Goal: Transaction & Acquisition: Obtain resource

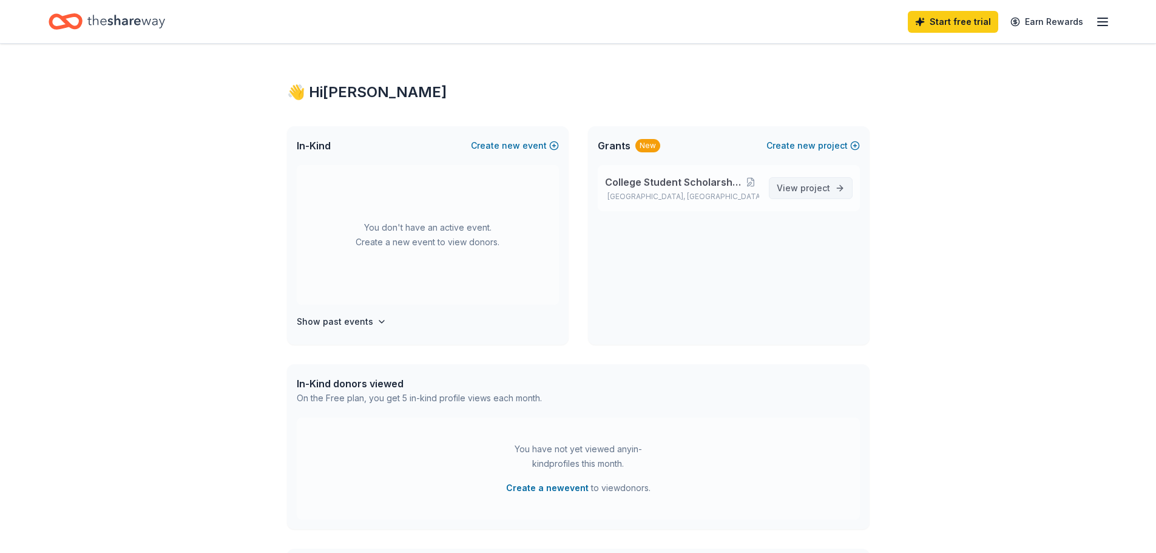
click at [801, 188] on span "View project" at bounding box center [803, 188] width 53 height 15
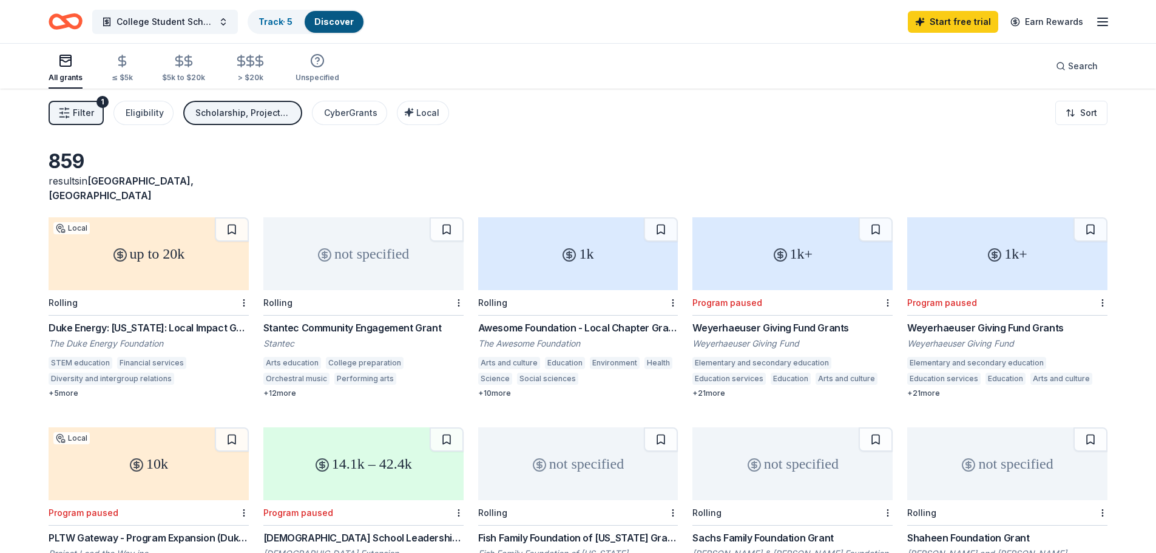
click at [83, 113] on span "Filter" at bounding box center [83, 113] width 21 height 15
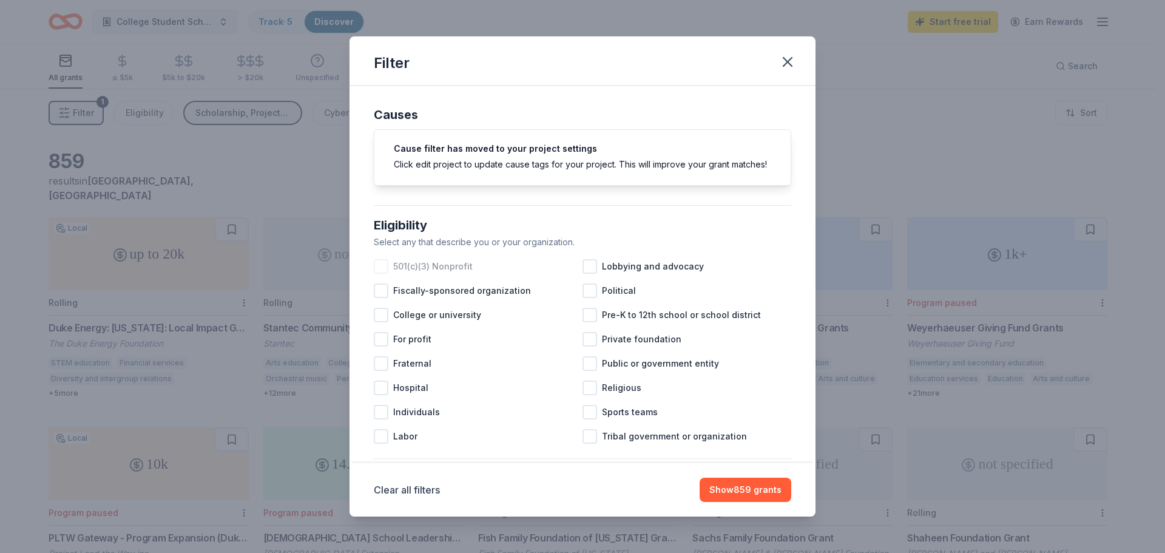
click at [378, 274] on div at bounding box center [381, 266] width 15 height 15
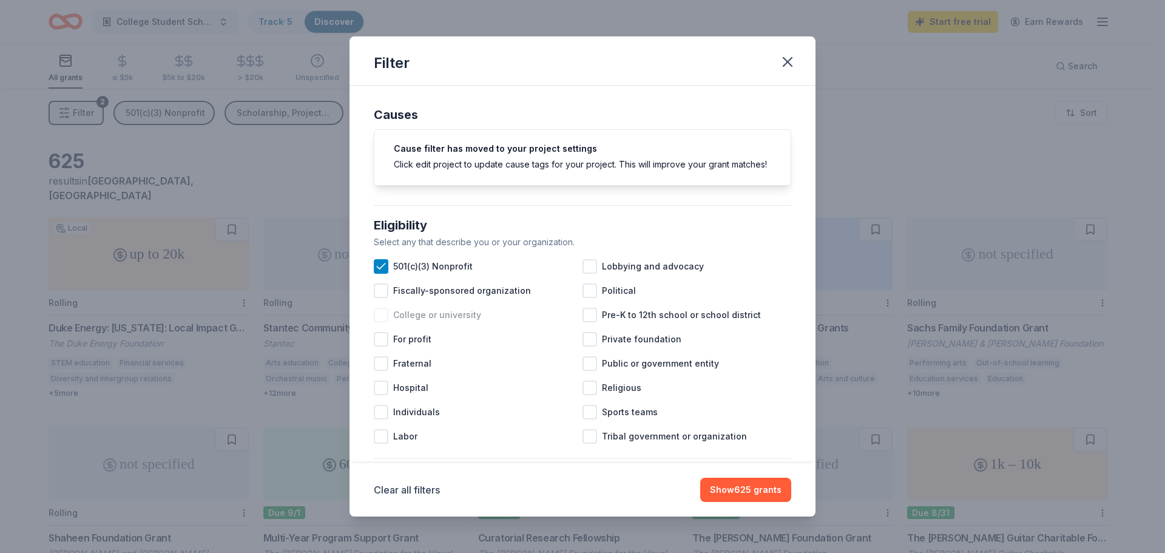
click at [381, 322] on div at bounding box center [381, 315] width 15 height 15
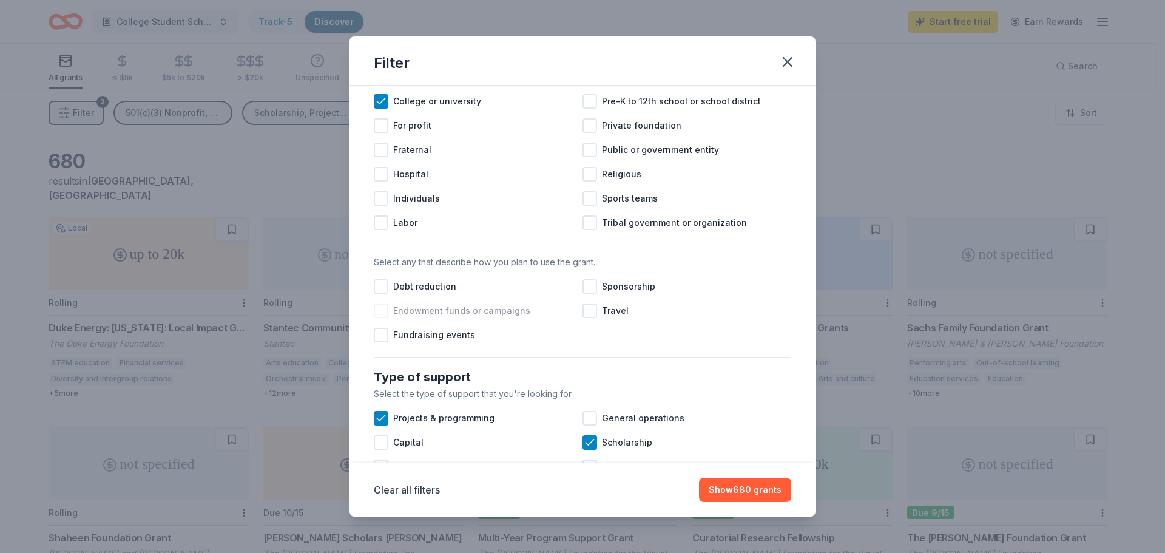
scroll to position [243, 0]
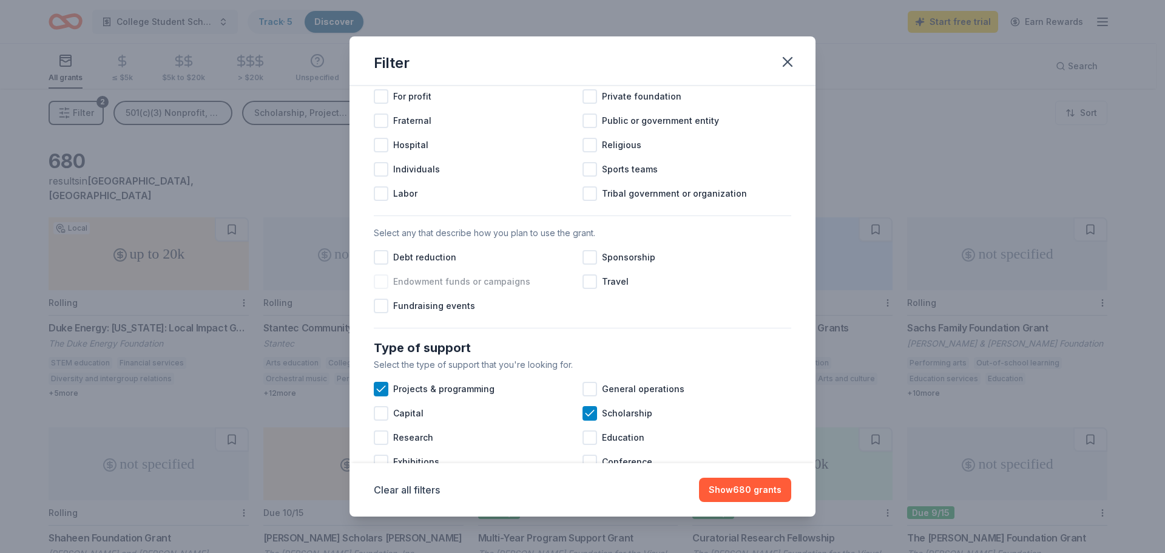
click at [380, 289] on div at bounding box center [381, 281] width 15 height 15
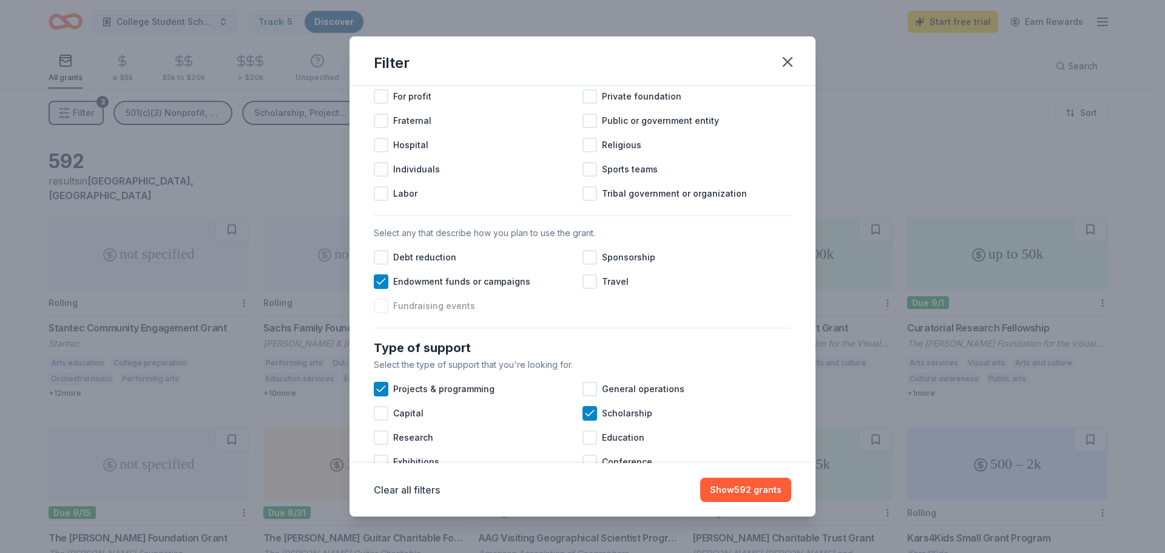
click at [381, 313] on div at bounding box center [381, 306] width 15 height 15
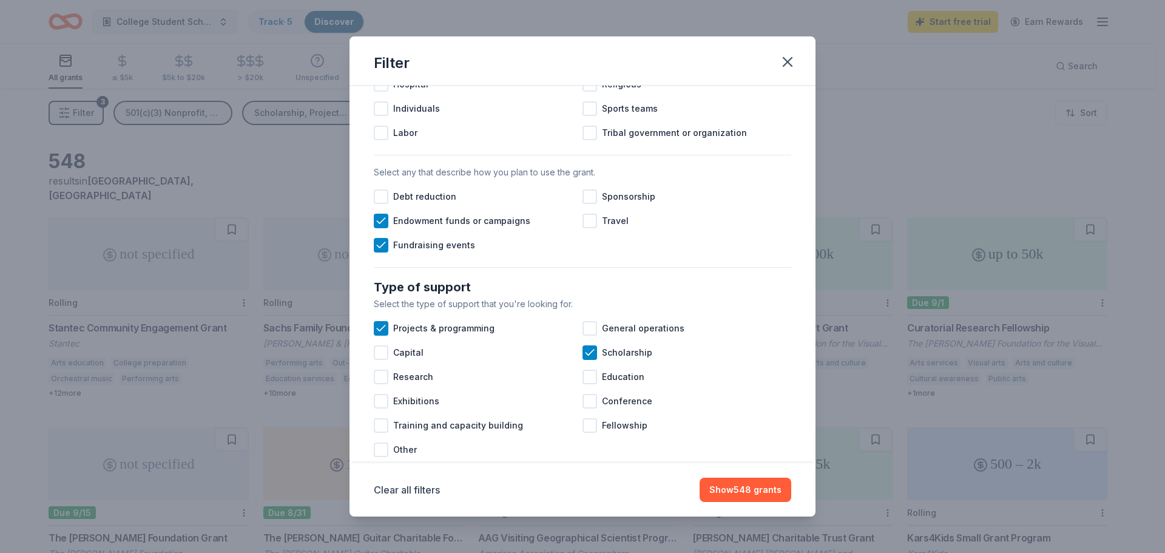
scroll to position [364, 0]
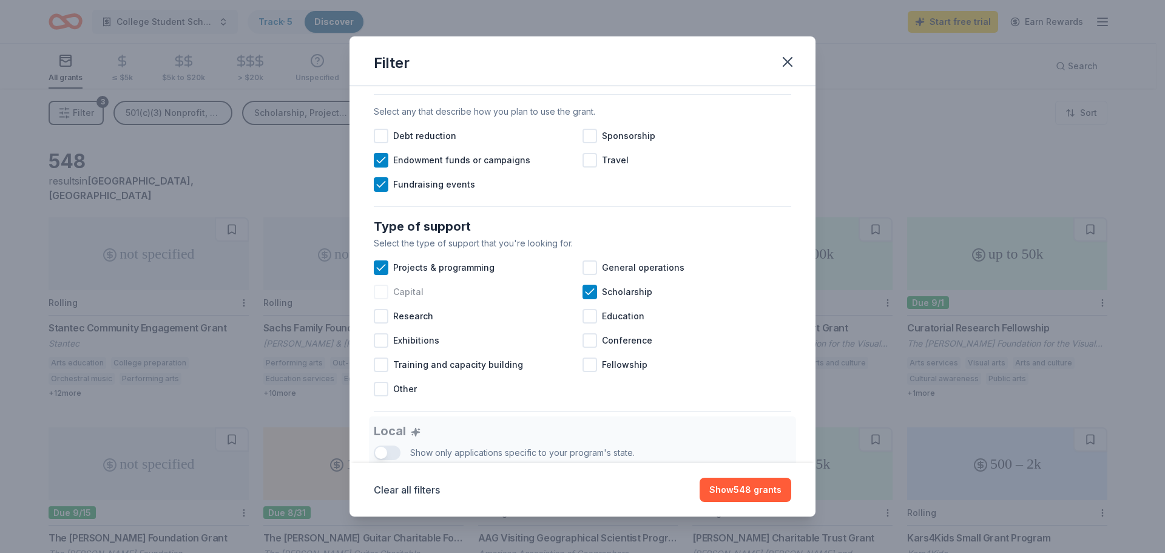
click at [381, 299] on div at bounding box center [381, 292] width 15 height 15
click at [381, 298] on icon at bounding box center [381, 292] width 12 height 12
click at [583, 324] on div at bounding box center [590, 316] width 15 height 15
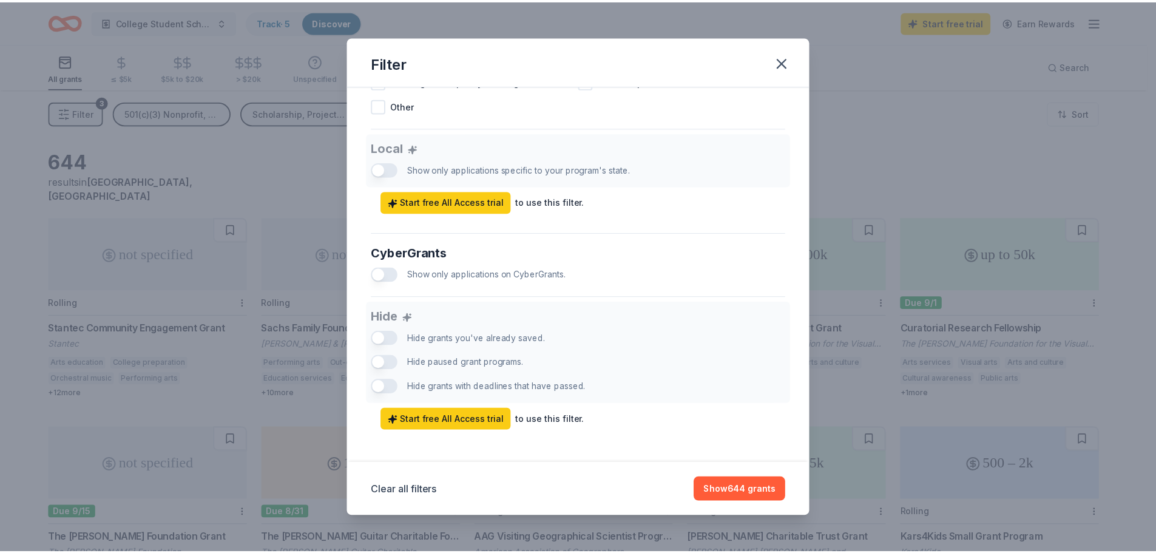
scroll to position [666, 0]
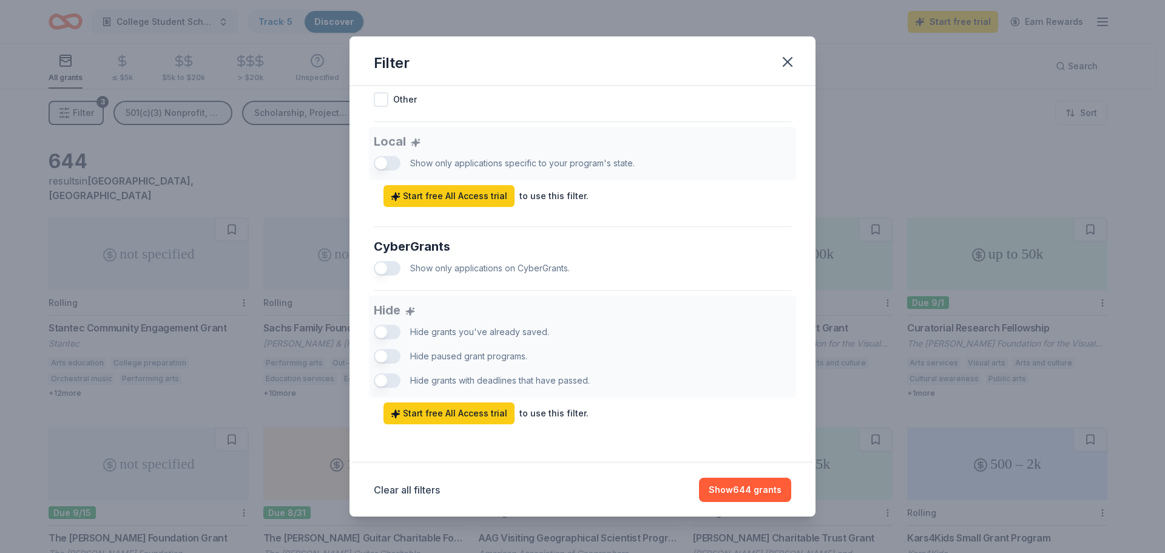
drag, startPoint x: 390, startPoint y: 377, endPoint x: 399, endPoint y: 380, distance: 9.6
click at [392, 377] on div "Hide Hide grants you've already saved. Hide paused grant programs. Hide grants …" at bounding box center [583, 360] width 418 height 129
click at [455, 412] on span "Start free All Access trial" at bounding box center [449, 413] width 117 height 15
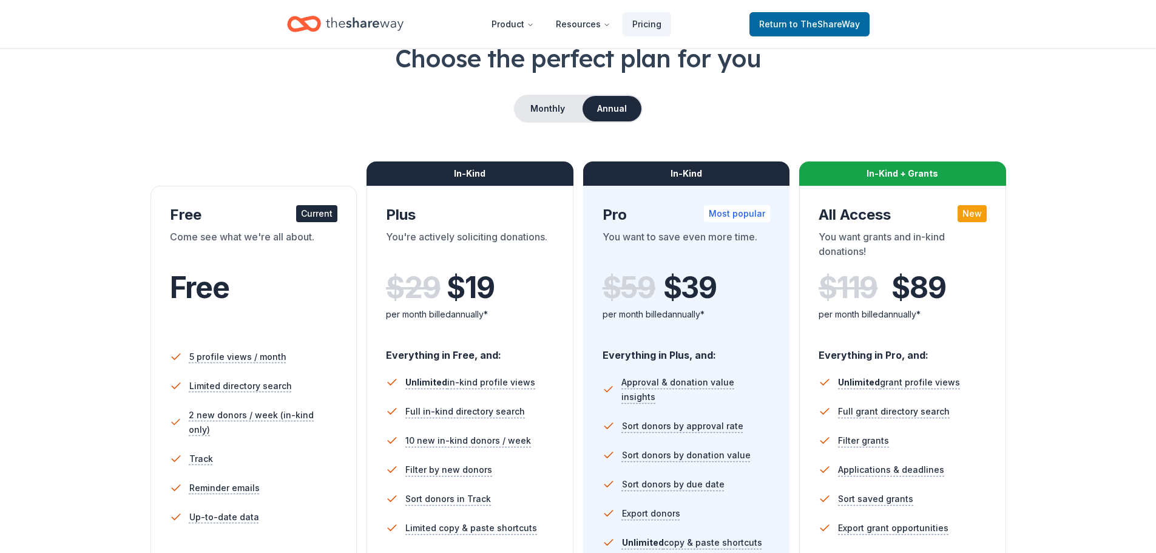
scroll to position [61, 0]
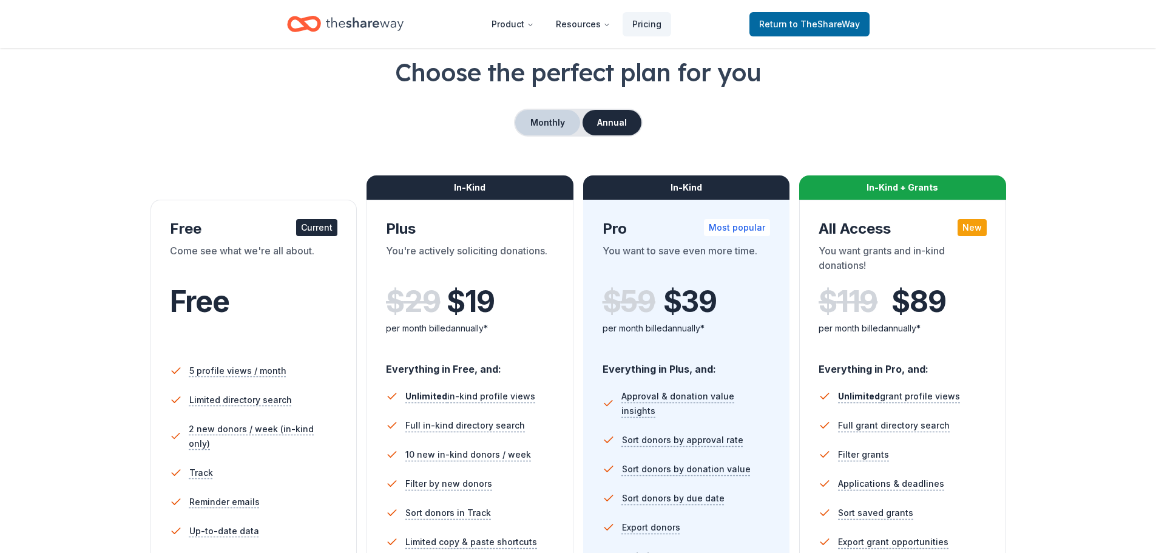
click at [535, 124] on button "Monthly" at bounding box center [547, 122] width 65 height 25
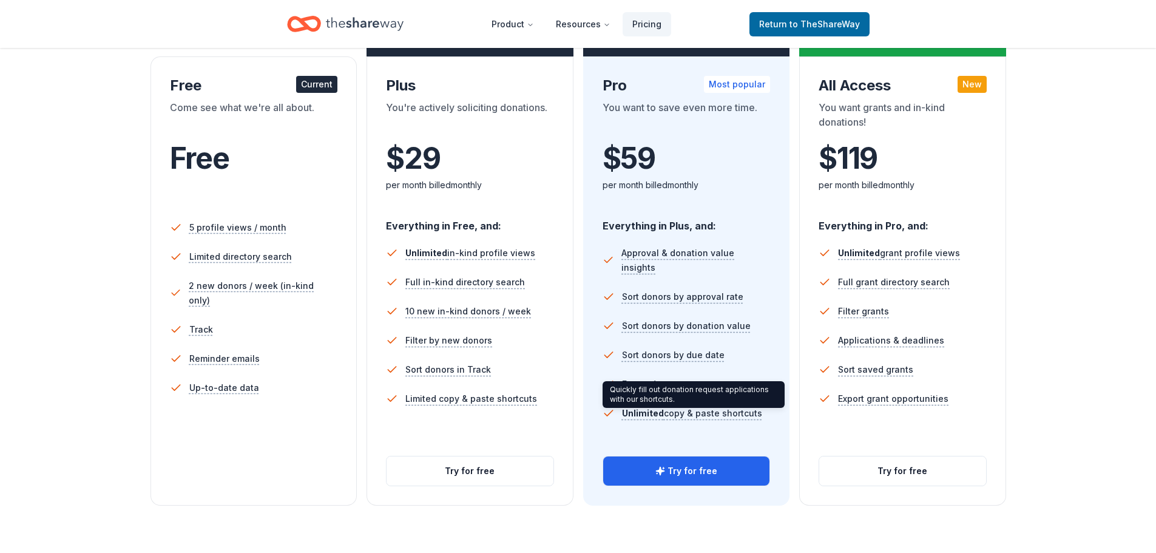
scroll to position [182, 0]
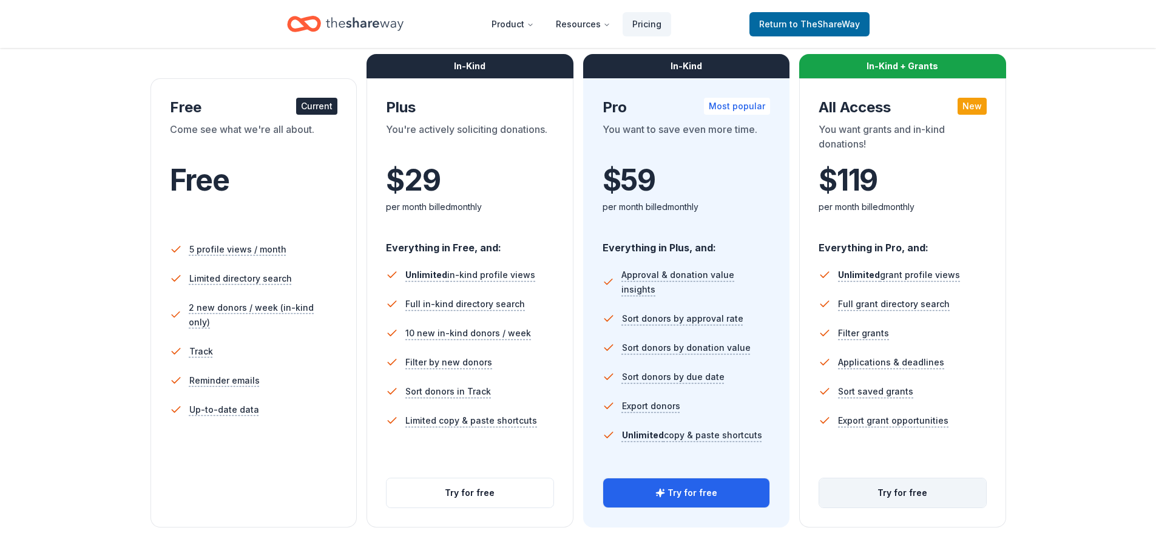
click at [909, 495] on button "Try for free" at bounding box center [902, 492] width 167 height 29
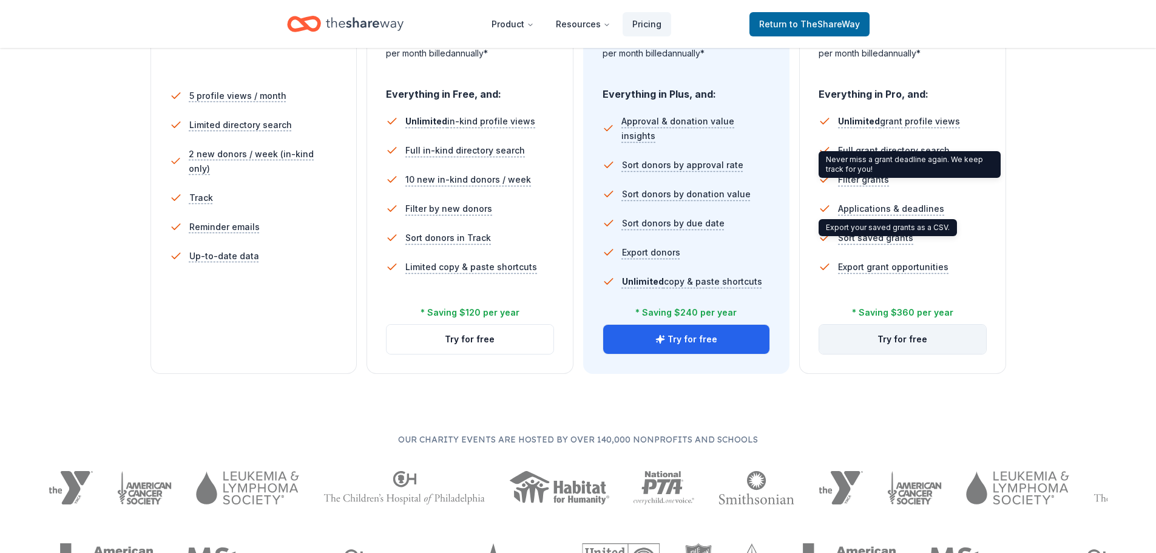
scroll to position [357, 0]
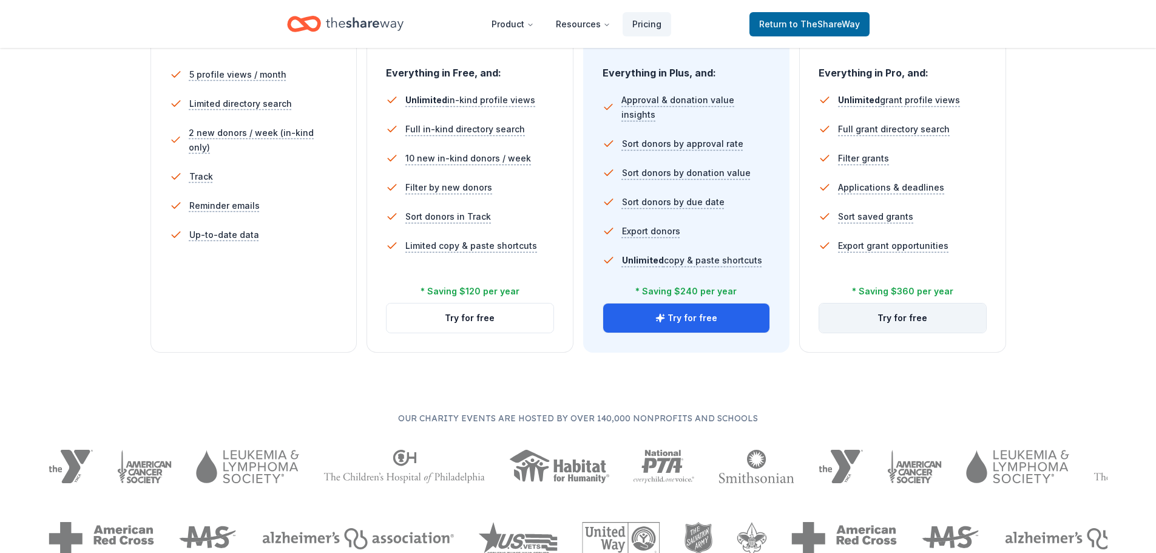
click at [869, 318] on button "Try for free" at bounding box center [902, 317] width 167 height 29
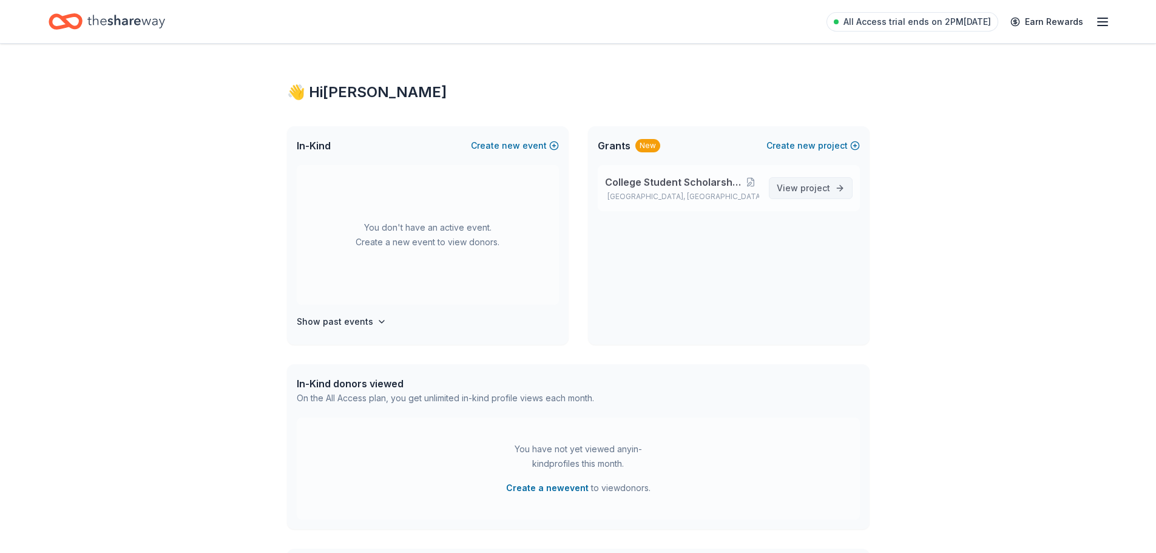
click at [809, 197] on link "View project" at bounding box center [811, 188] width 84 height 22
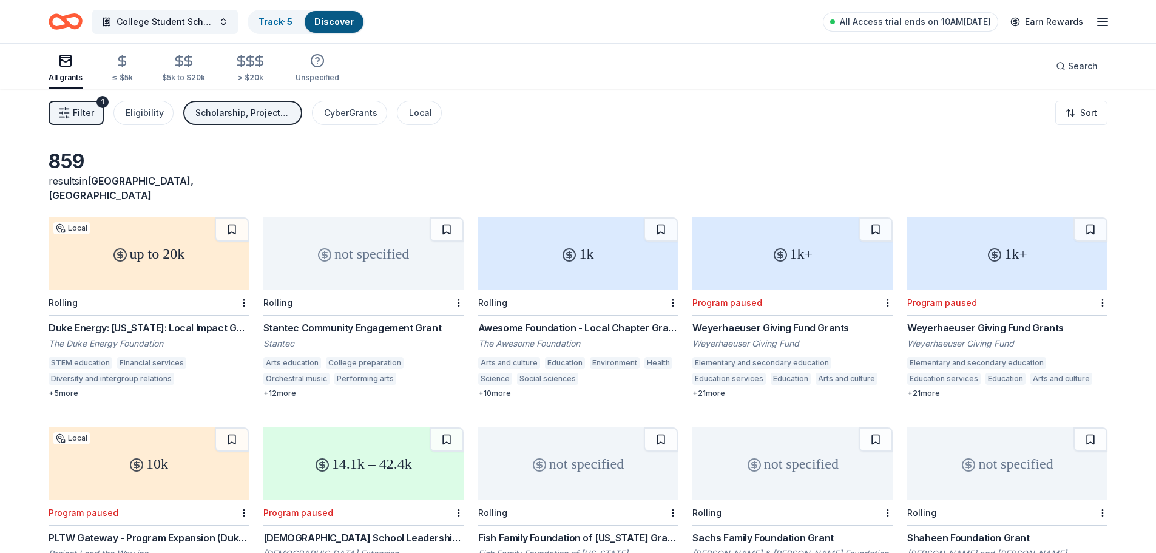
click at [73, 118] on span "Filter" at bounding box center [83, 113] width 21 height 15
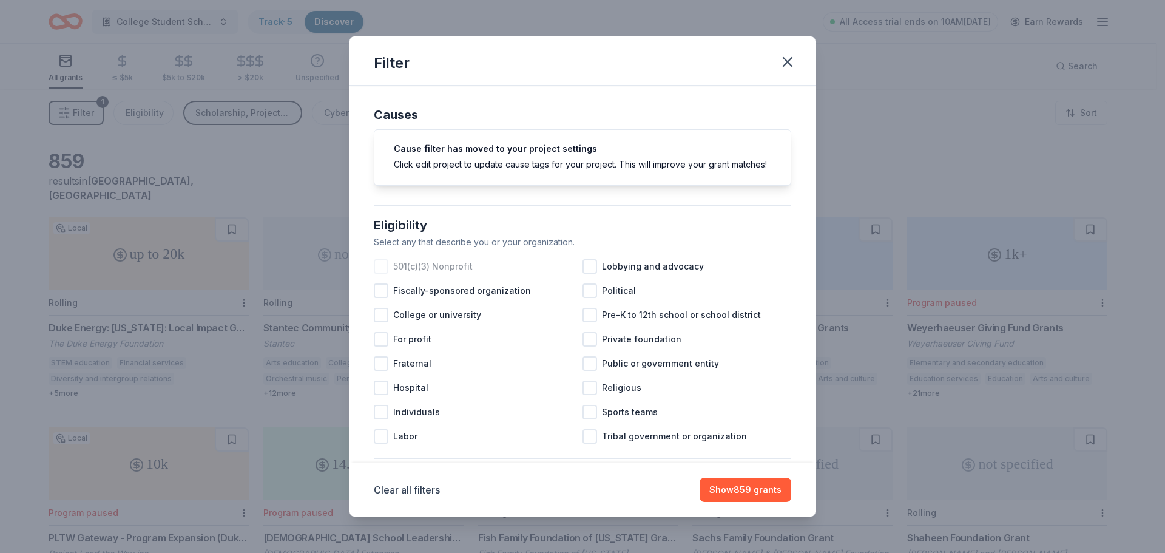
click at [430, 274] on span "501(c)(3) Nonprofit" at bounding box center [433, 266] width 80 height 15
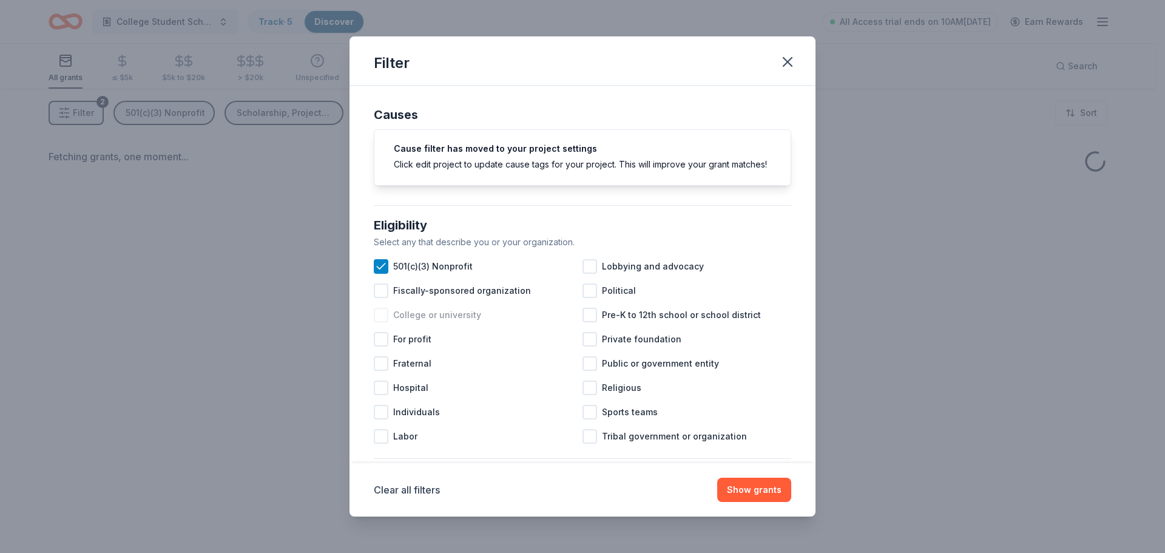
click at [425, 322] on span "College or university" at bounding box center [437, 315] width 88 height 15
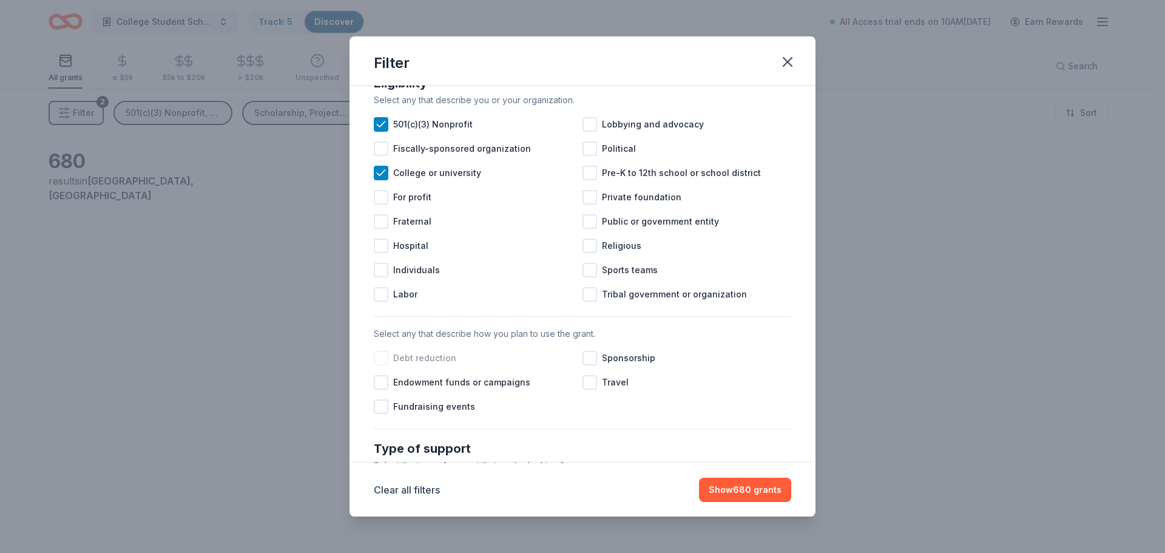
scroll to position [182, 0]
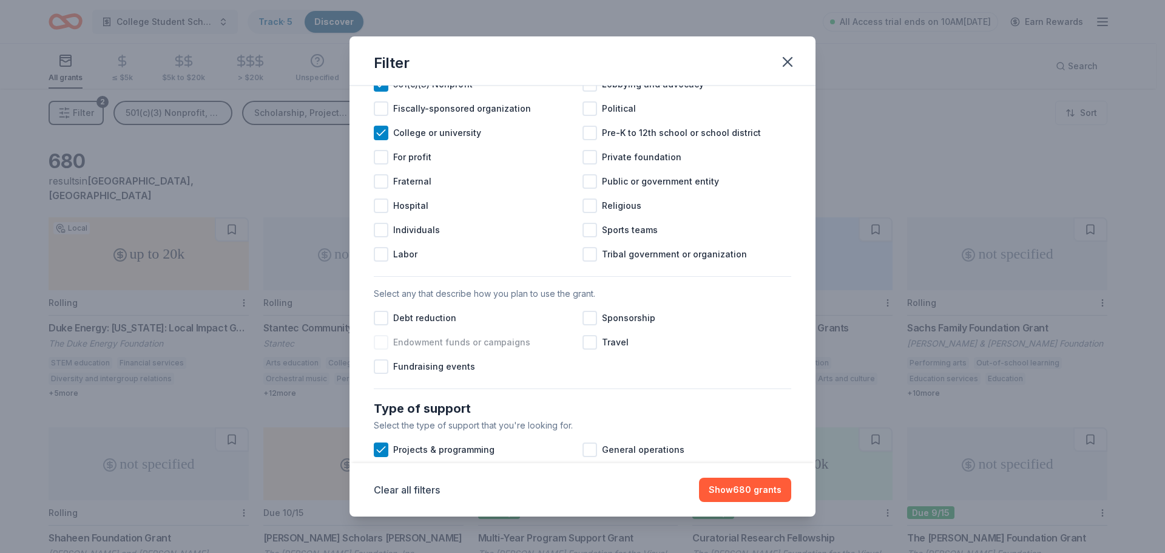
click at [405, 350] on span "Endowment funds or campaigns" at bounding box center [461, 342] width 137 height 15
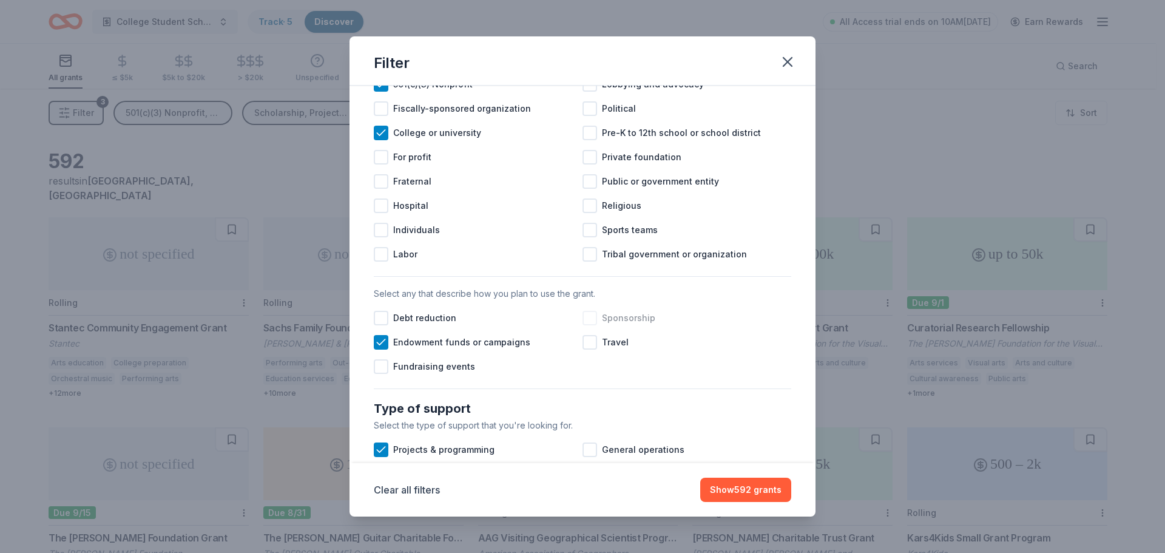
click at [592, 325] on div at bounding box center [590, 318] width 15 height 15
click at [384, 374] on div at bounding box center [381, 366] width 15 height 15
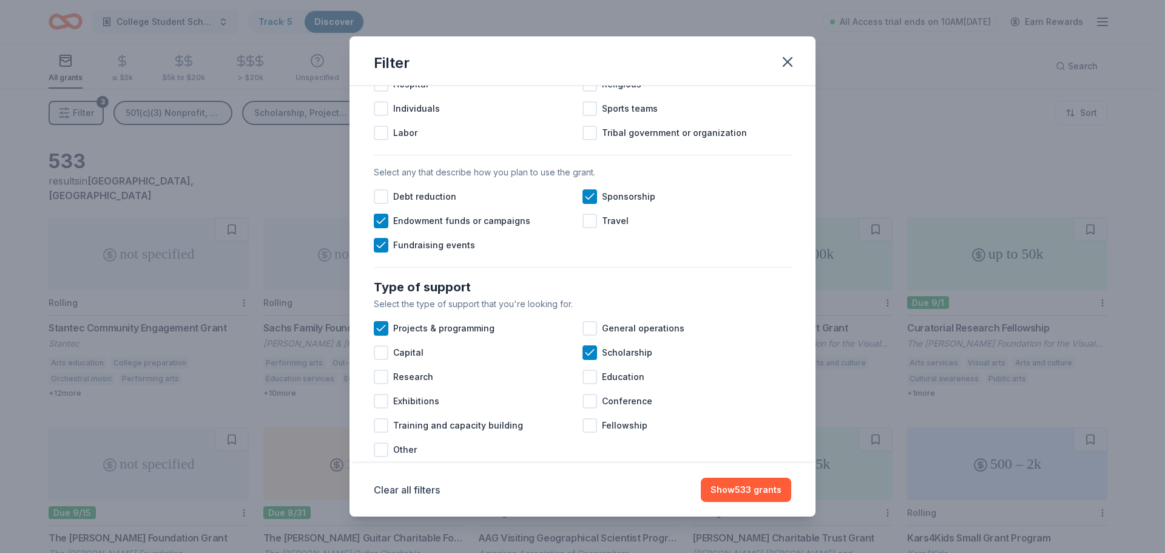
scroll to position [364, 0]
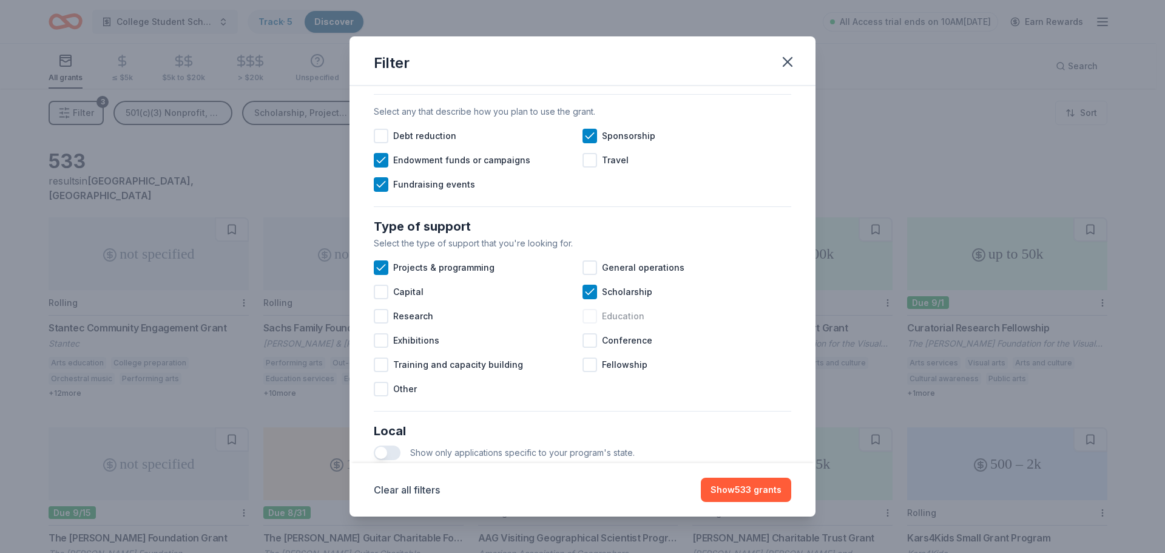
click at [585, 324] on div at bounding box center [590, 316] width 15 height 15
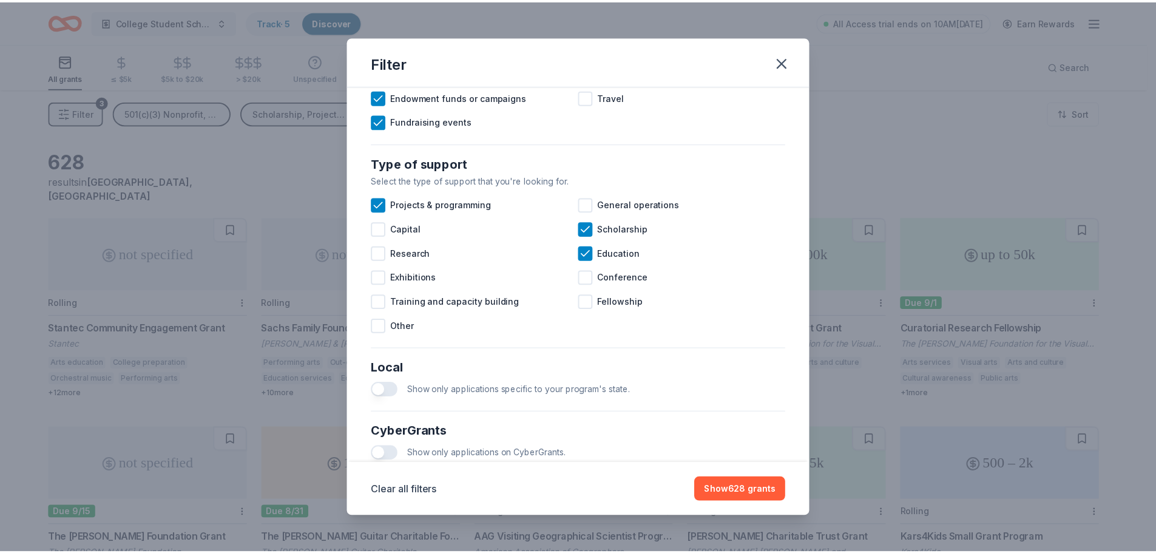
scroll to position [584, 0]
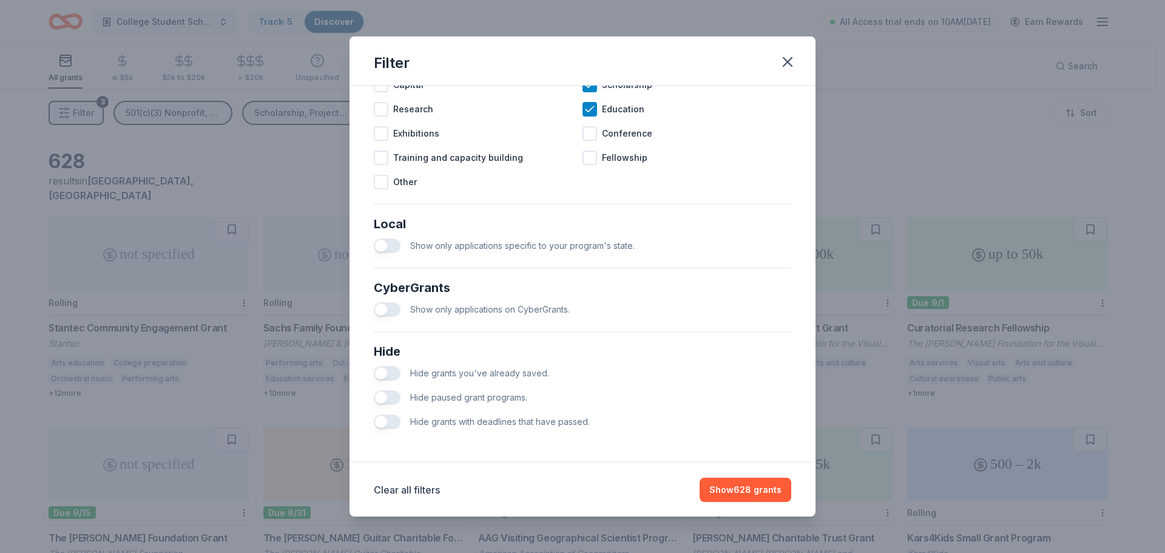
click at [384, 398] on button "button" at bounding box center [387, 397] width 27 height 15
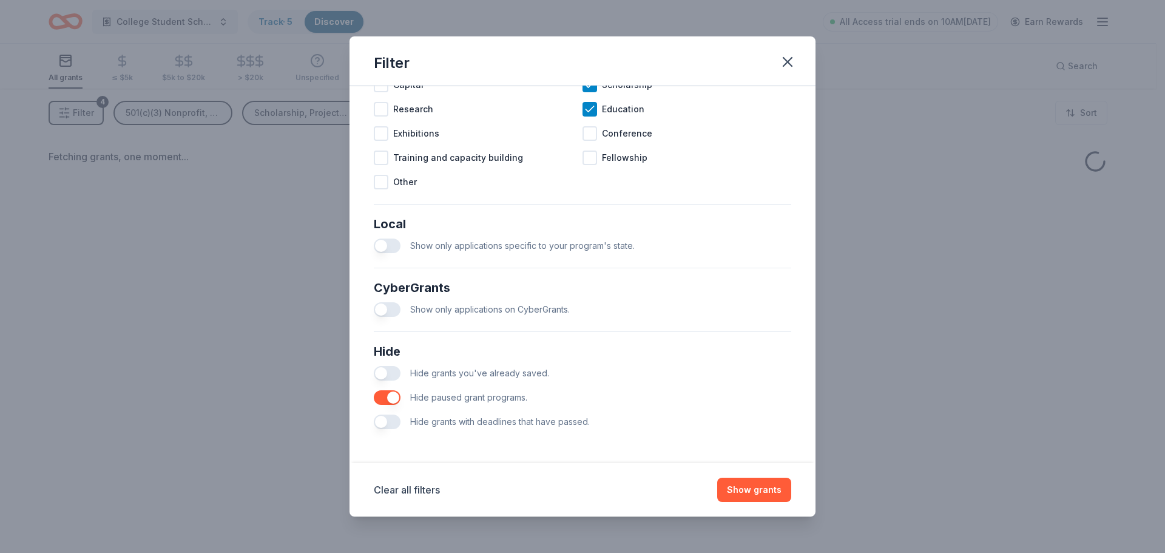
click at [383, 422] on button "button" at bounding box center [387, 422] width 27 height 15
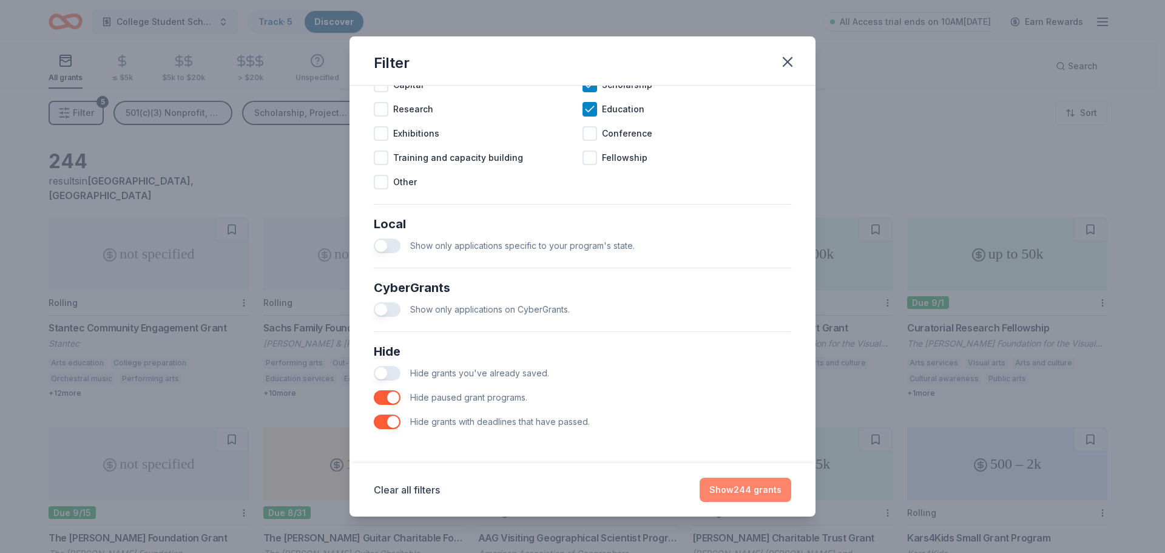
click at [755, 492] on button "Show 244 grants" at bounding box center [746, 490] width 92 height 24
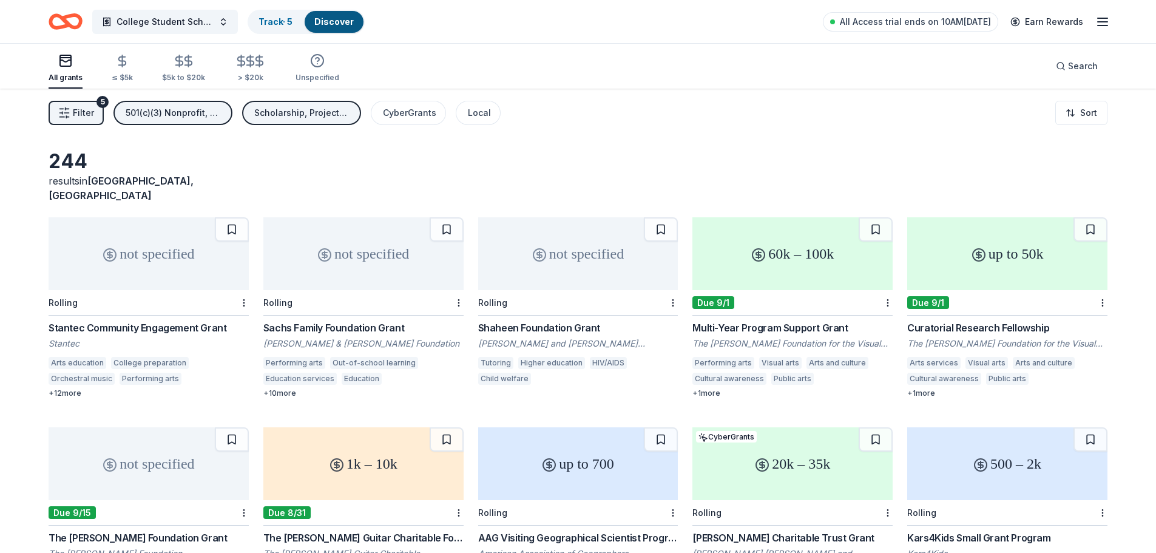
click at [115, 256] on div "not specified" at bounding box center [149, 253] width 200 height 73
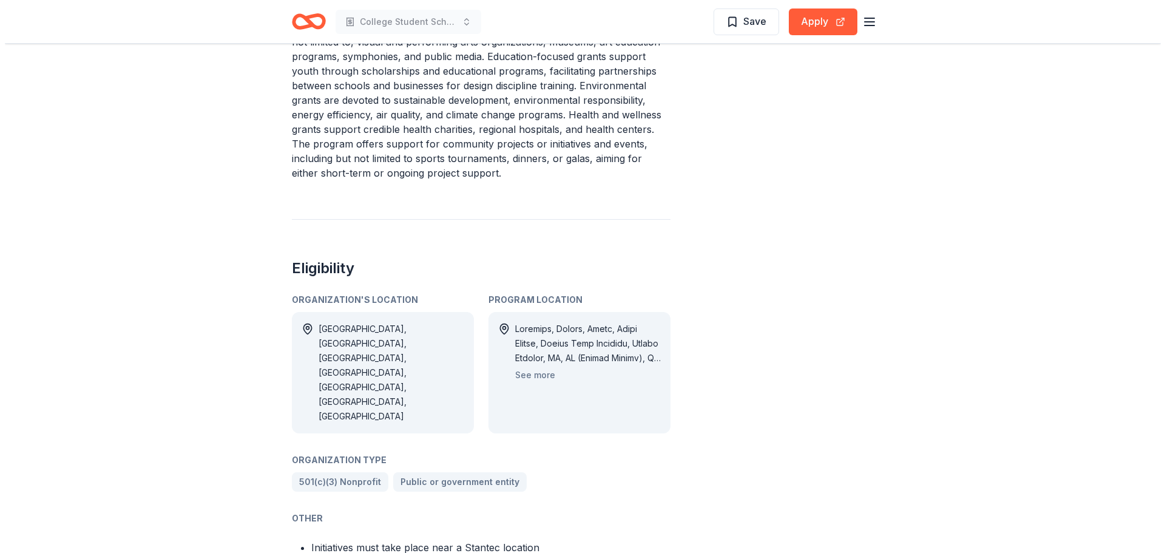
scroll to position [607, 0]
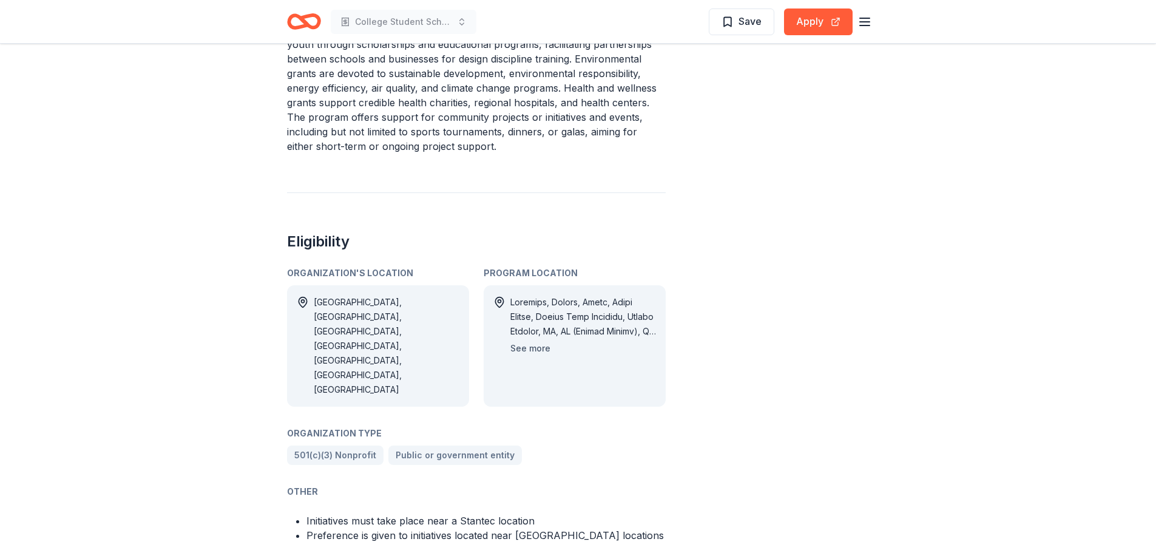
click at [526, 341] on button "See more" at bounding box center [530, 348] width 40 height 15
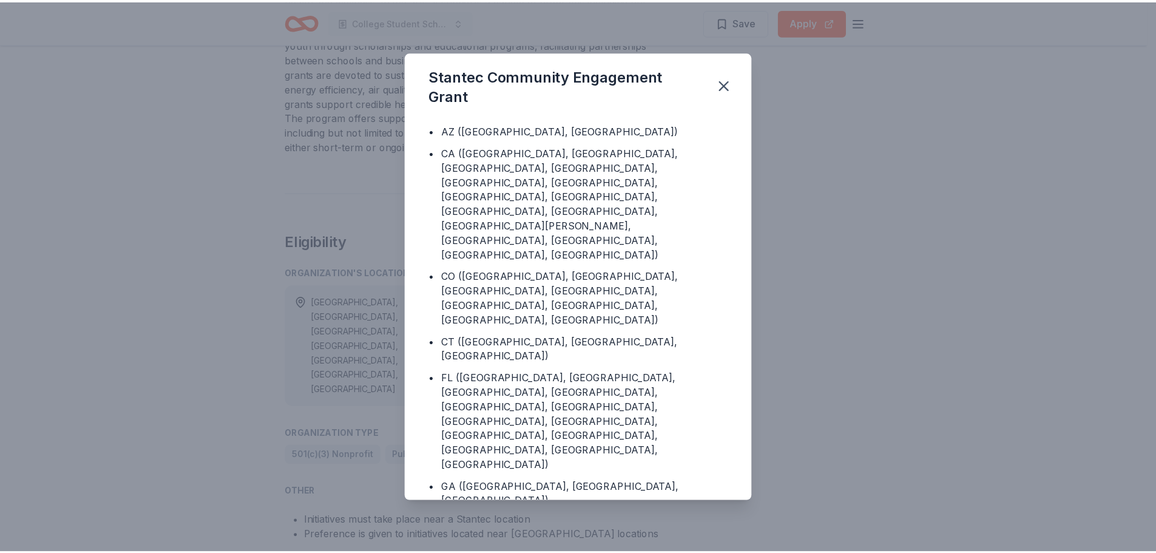
scroll to position [243, 0]
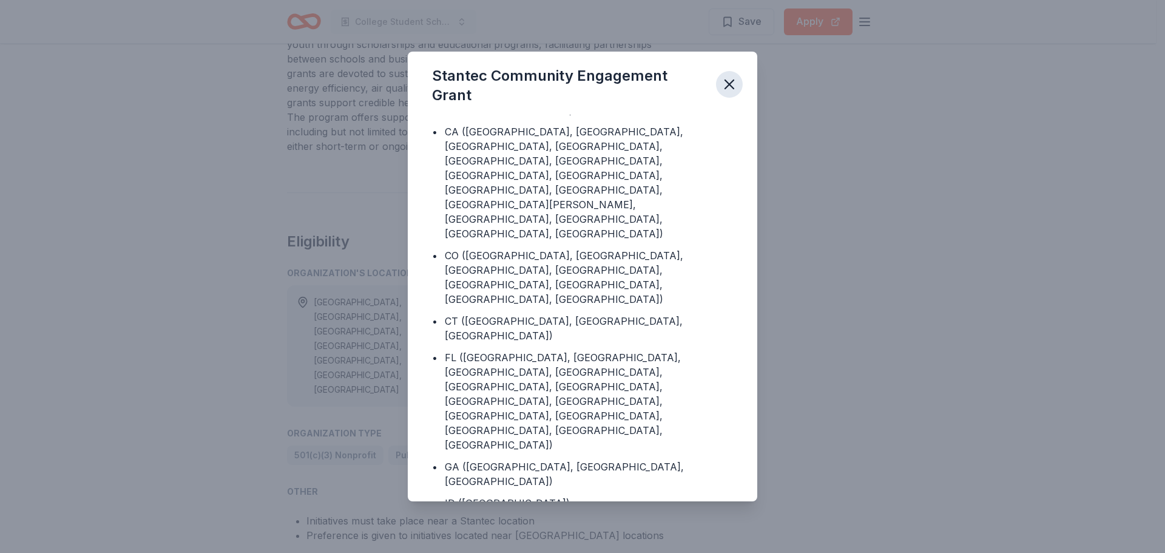
click at [733, 81] on icon "button" at bounding box center [729, 84] width 17 height 17
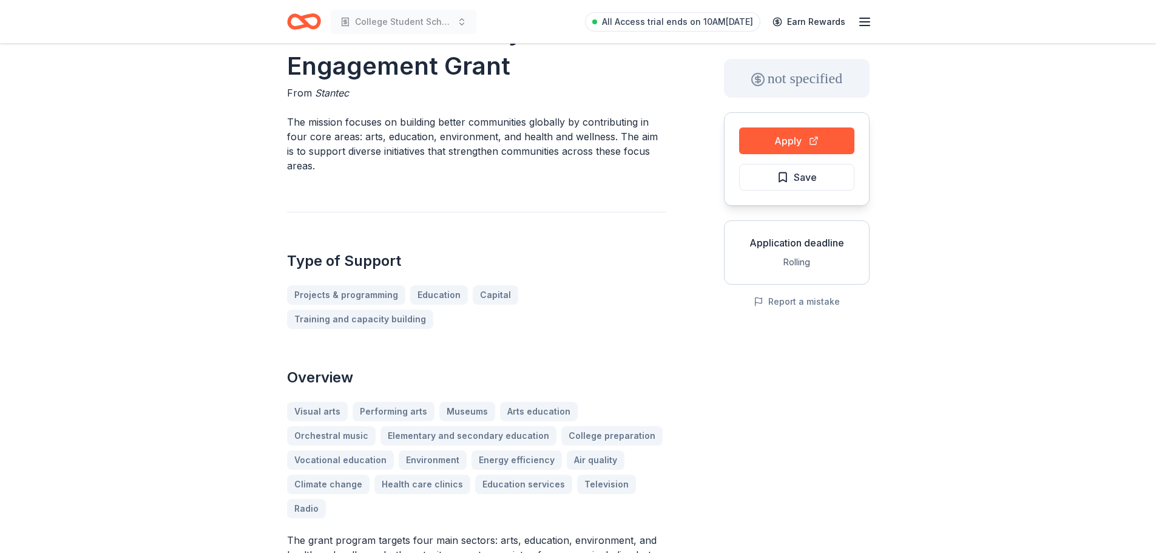
scroll to position [29, 0]
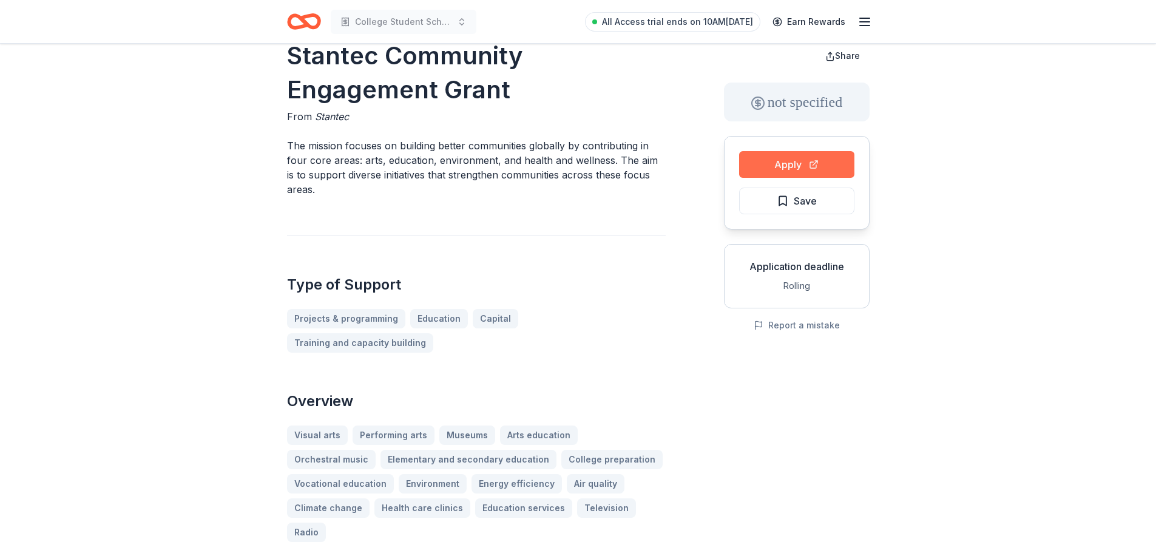
click at [772, 171] on button "Apply" at bounding box center [796, 164] width 115 height 27
